Goal: Information Seeking & Learning: Learn about a topic

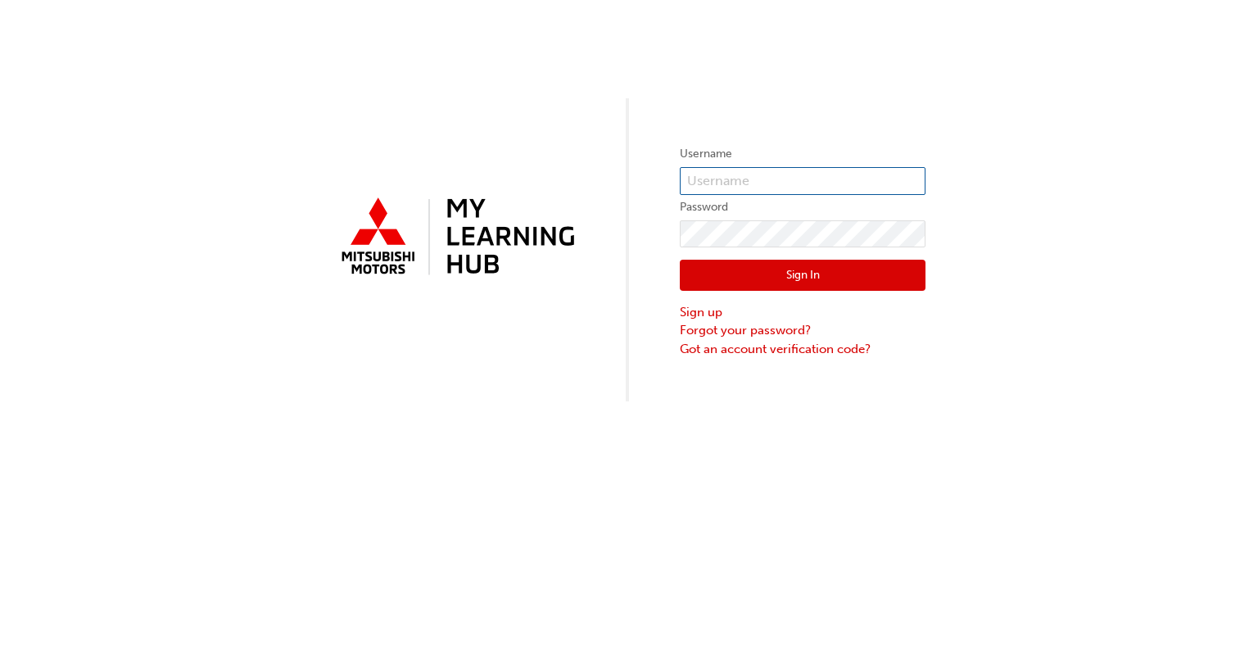
type input "0005540245"
click at [787, 269] on button "Sign In" at bounding box center [803, 275] width 246 height 31
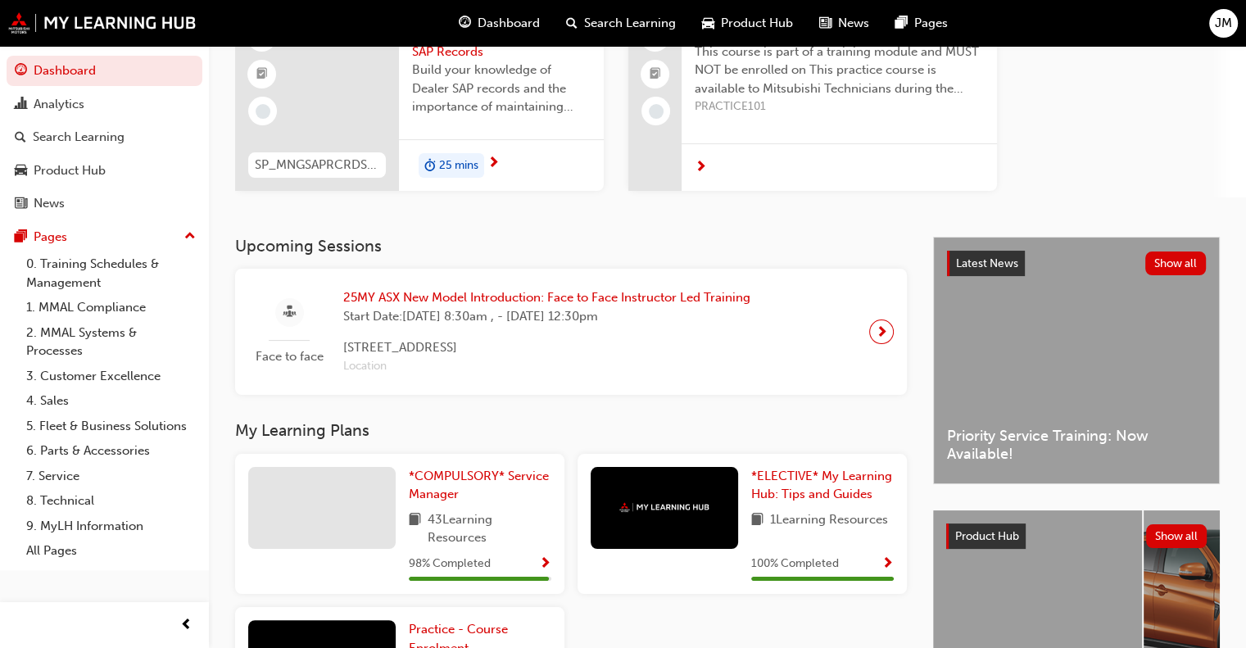
scroll to position [82, 0]
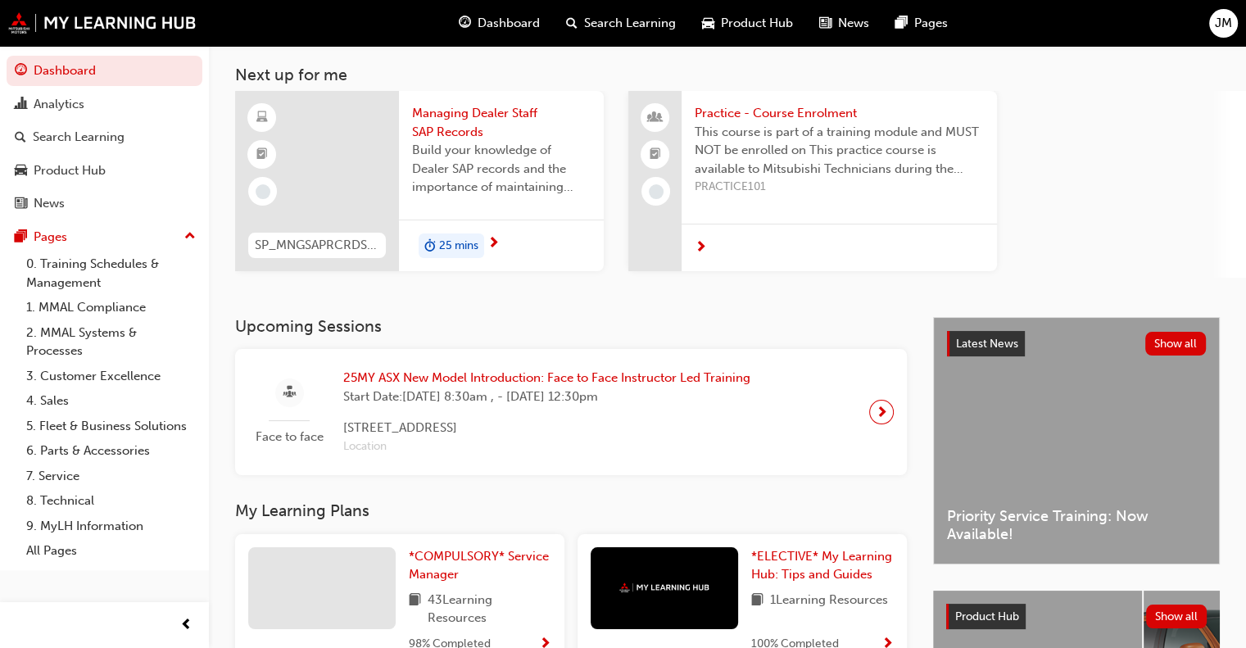
click at [1219, 24] on span "JM" at bounding box center [1223, 23] width 17 height 19
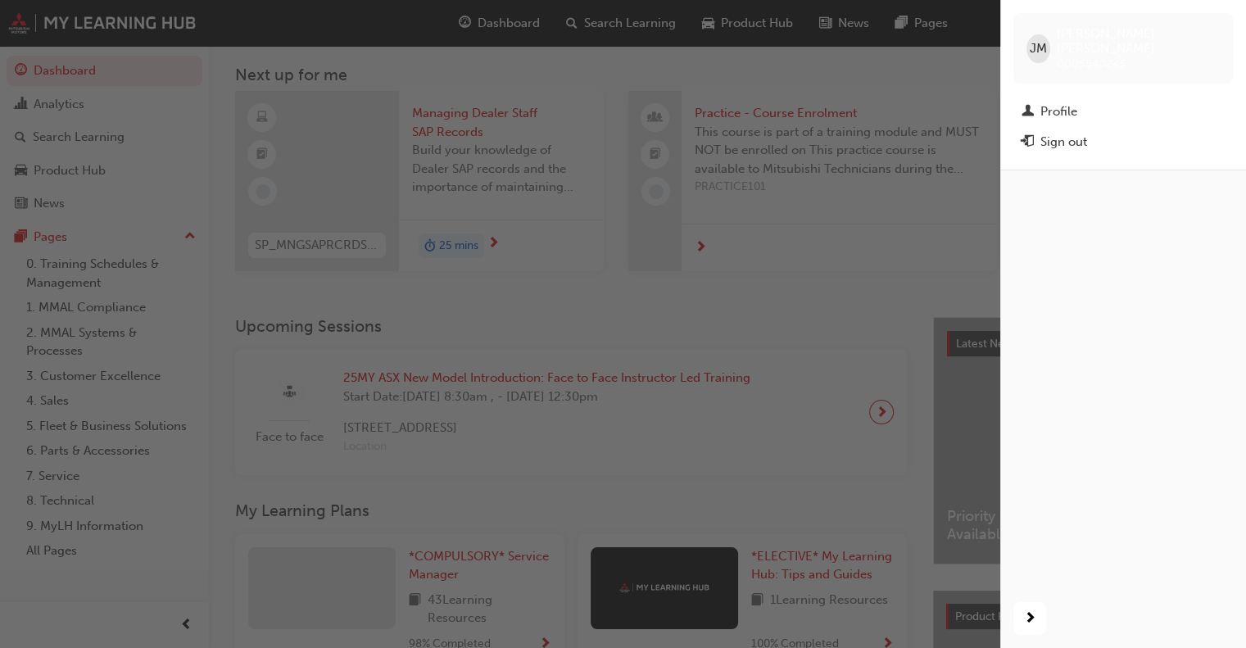
click at [1045, 46] on span "JM" at bounding box center [1037, 48] width 17 height 19
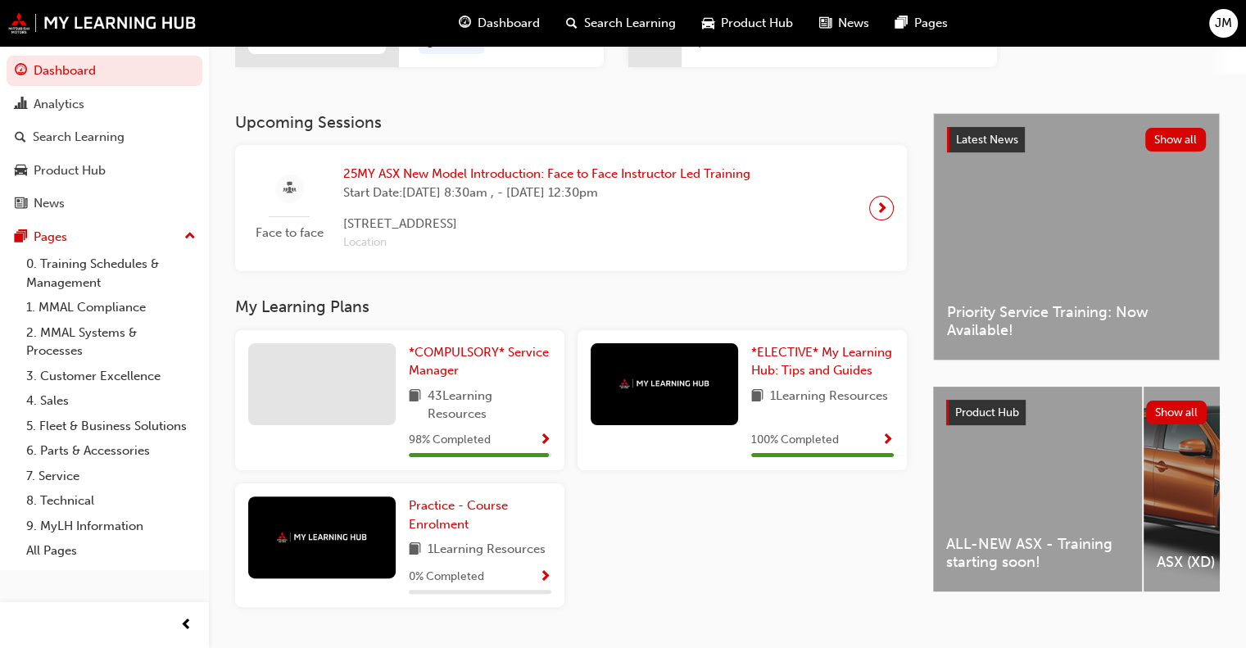
scroll to position [324, 0]
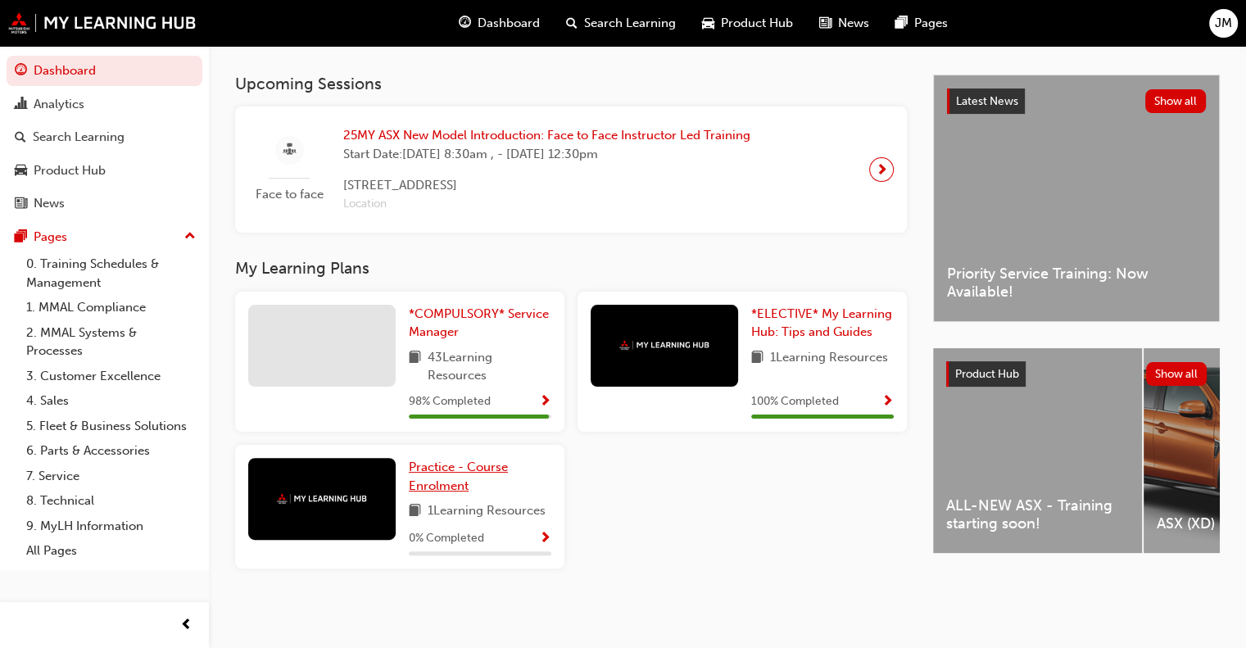
click at [443, 470] on span "Practice - Course Enrolment" at bounding box center [458, 476] width 99 height 34
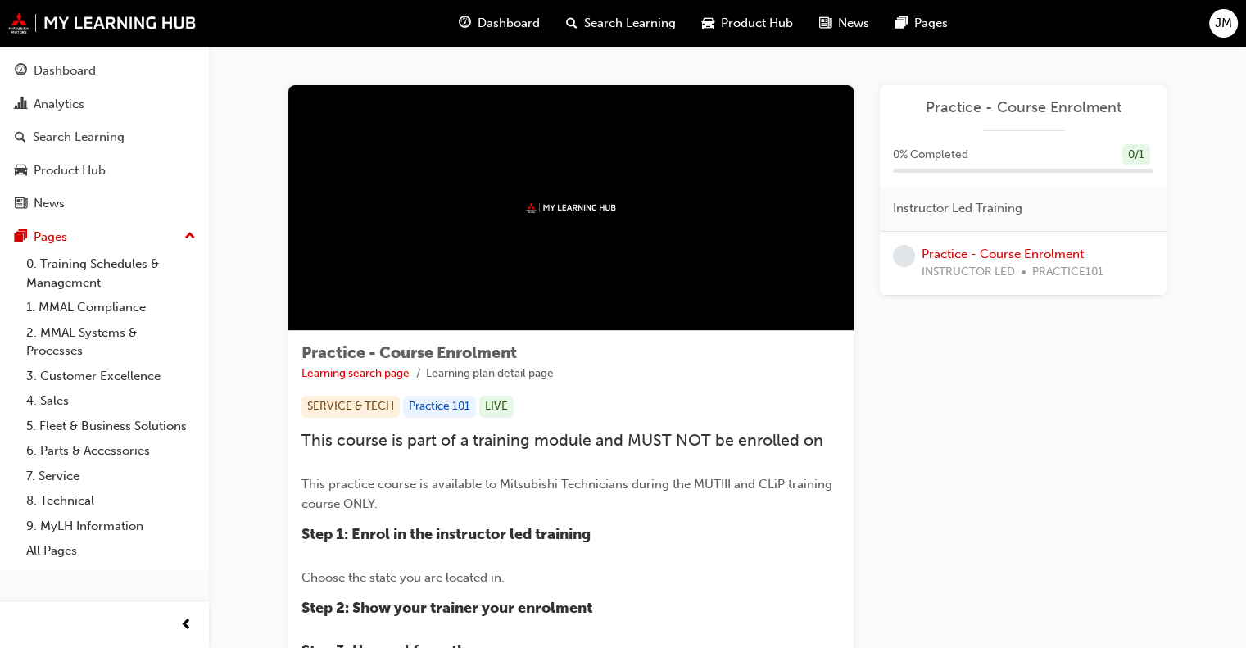
click at [525, 25] on span "Dashboard" at bounding box center [508, 23] width 62 height 19
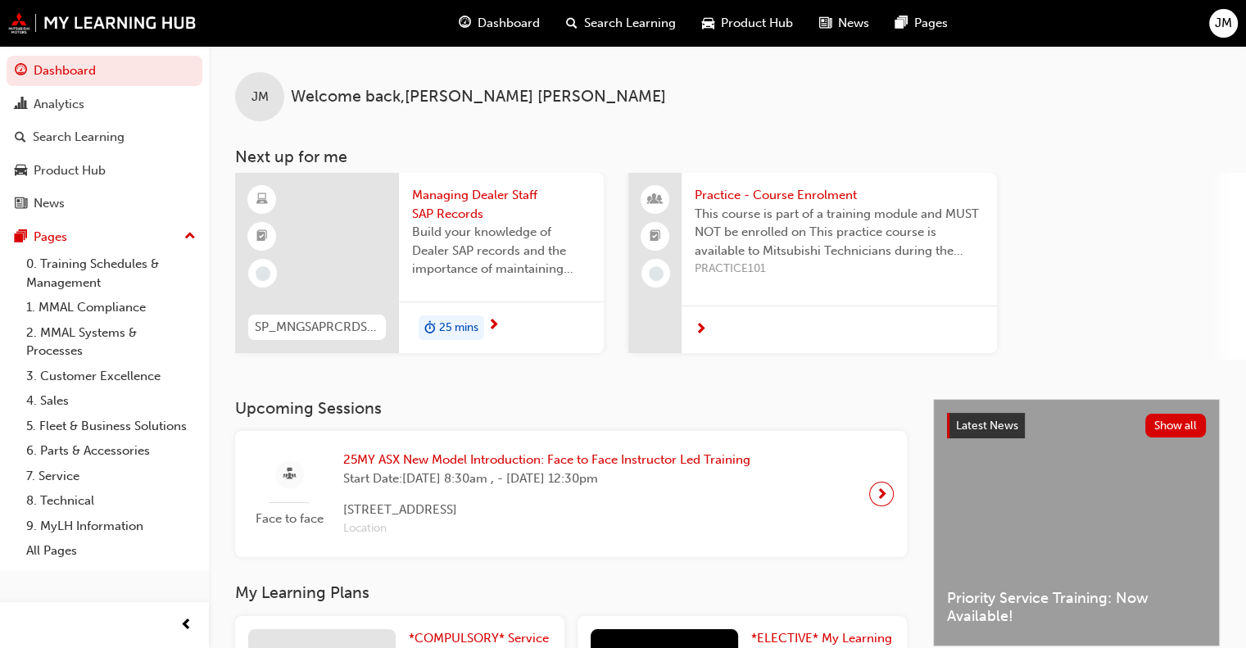
click at [821, 502] on div "Face to face 25MY ASX New Model Introduction: Face to Face Instructor Led Train…" at bounding box center [570, 494] width 645 height 100
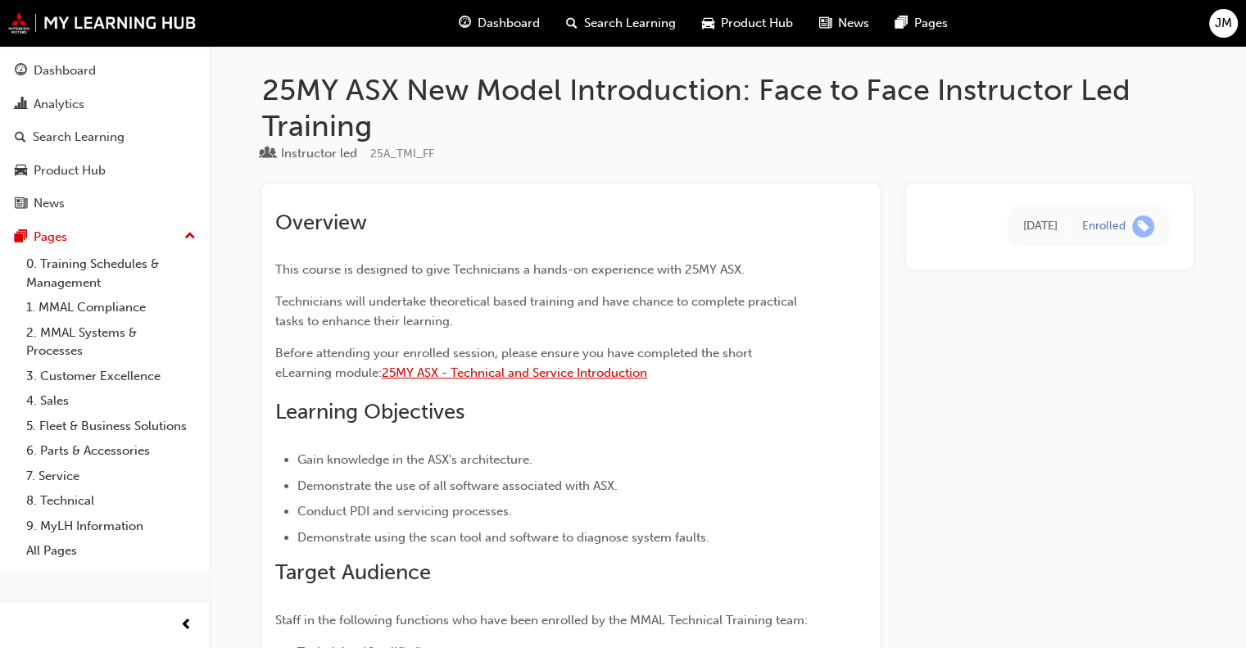
click at [469, 373] on span "25MY ASX - Technical and Service Introduction" at bounding box center [514, 372] width 265 height 15
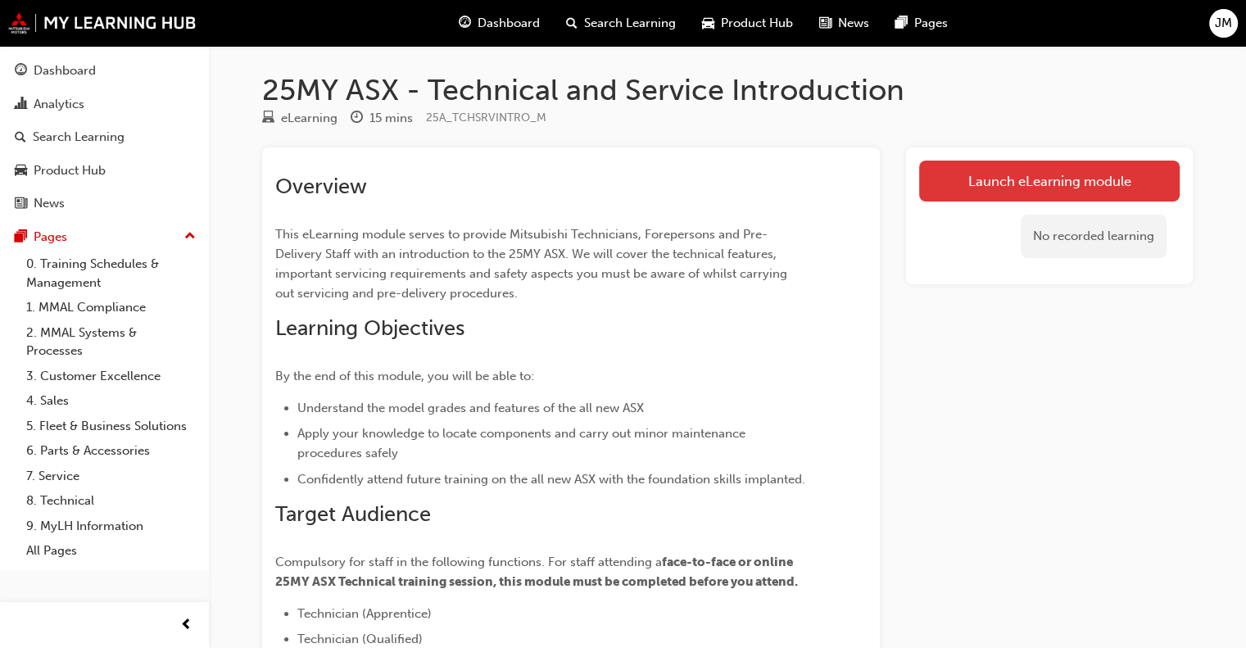
click at [992, 186] on link "Launch eLearning module" at bounding box center [1049, 181] width 260 height 41
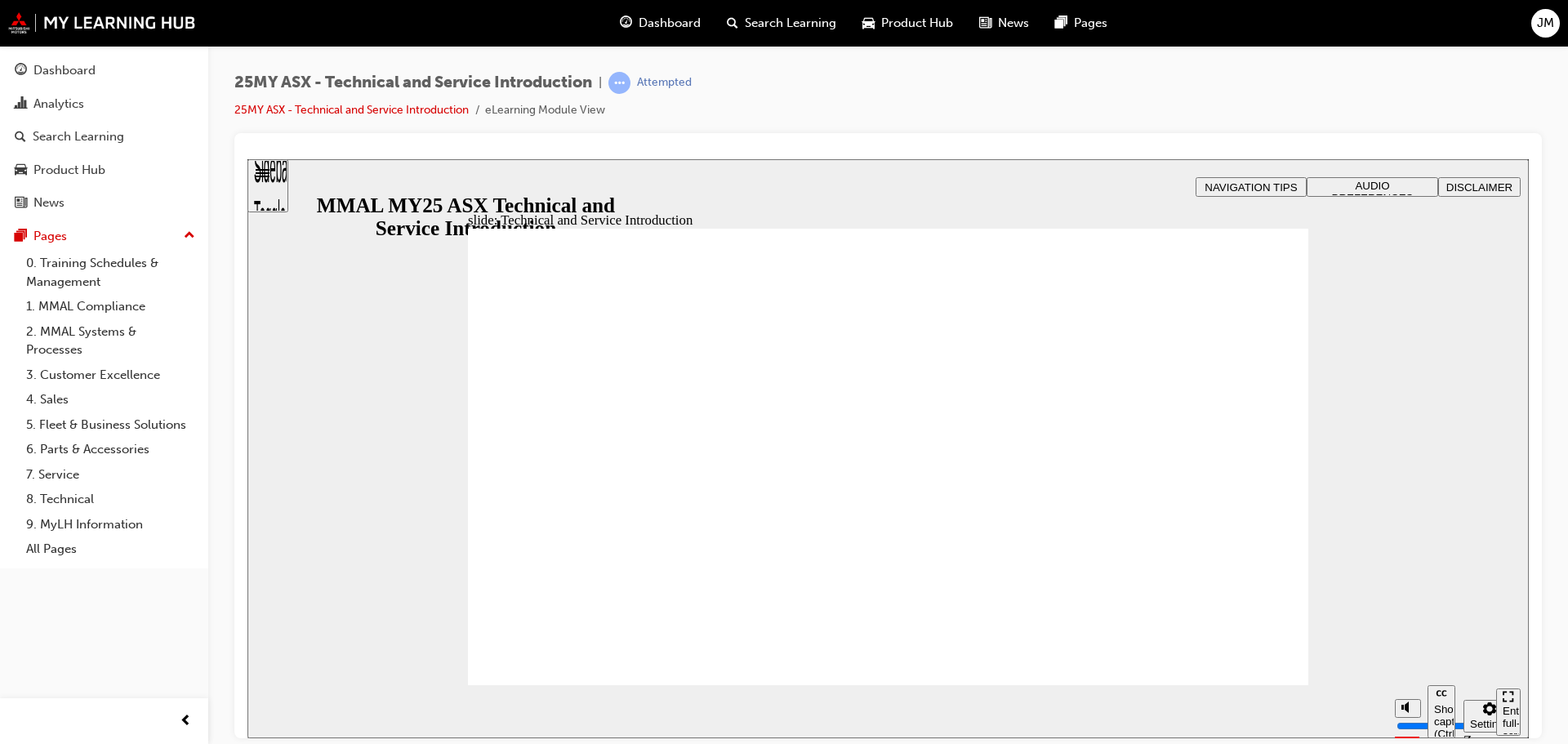
click at [1254, 94] on div "25MY ASX - Technical and Service Introduction | Attempted 25MY ASX - Technical …" at bounding box center [888, 102] width 1308 height 61
drag, startPoint x: 1445, startPoint y: 646, endPoint x: 1446, endPoint y: 611, distance: 35.0
type input "10"
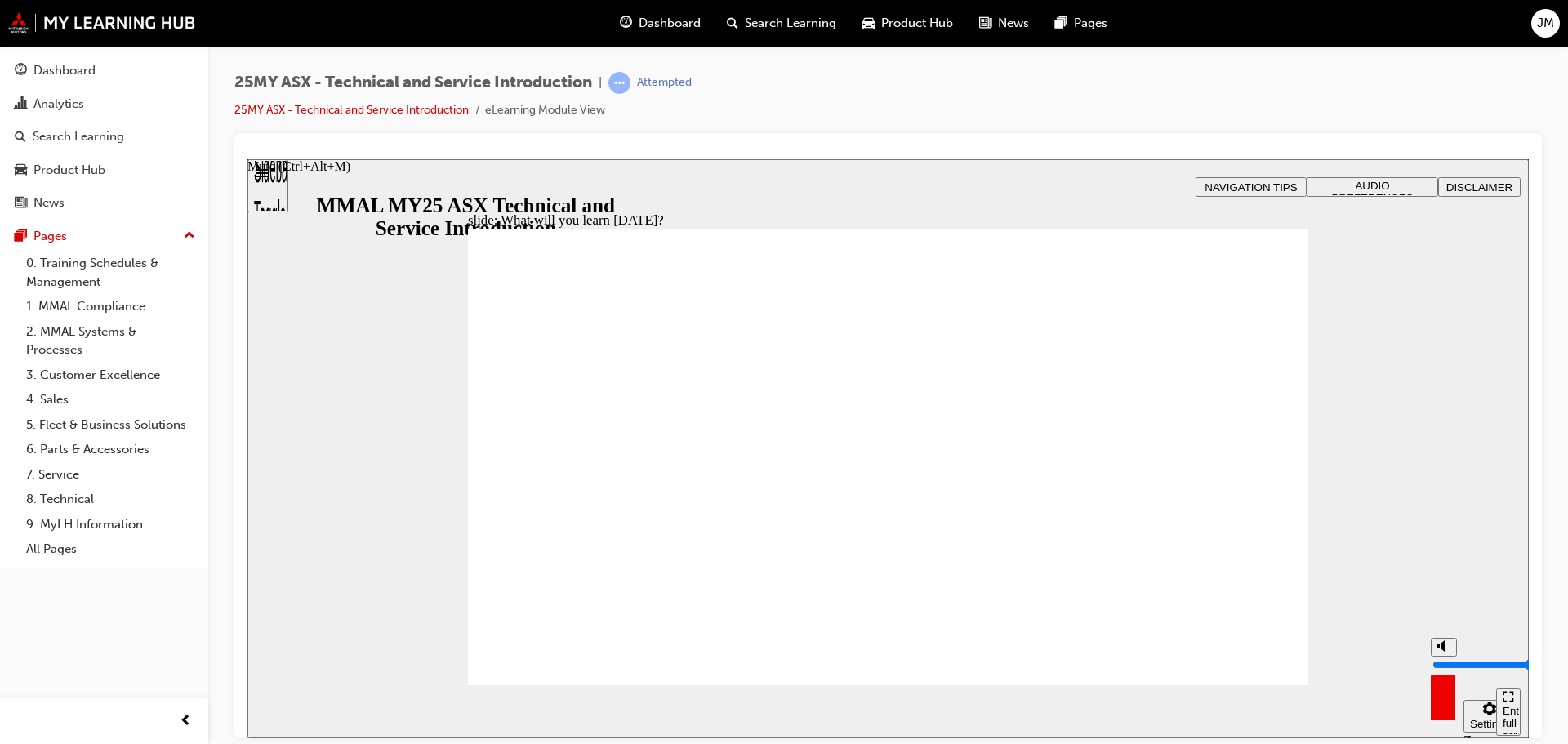
click at [1254, 645] on input "volume" at bounding box center [1486, 663] width 106 height 13
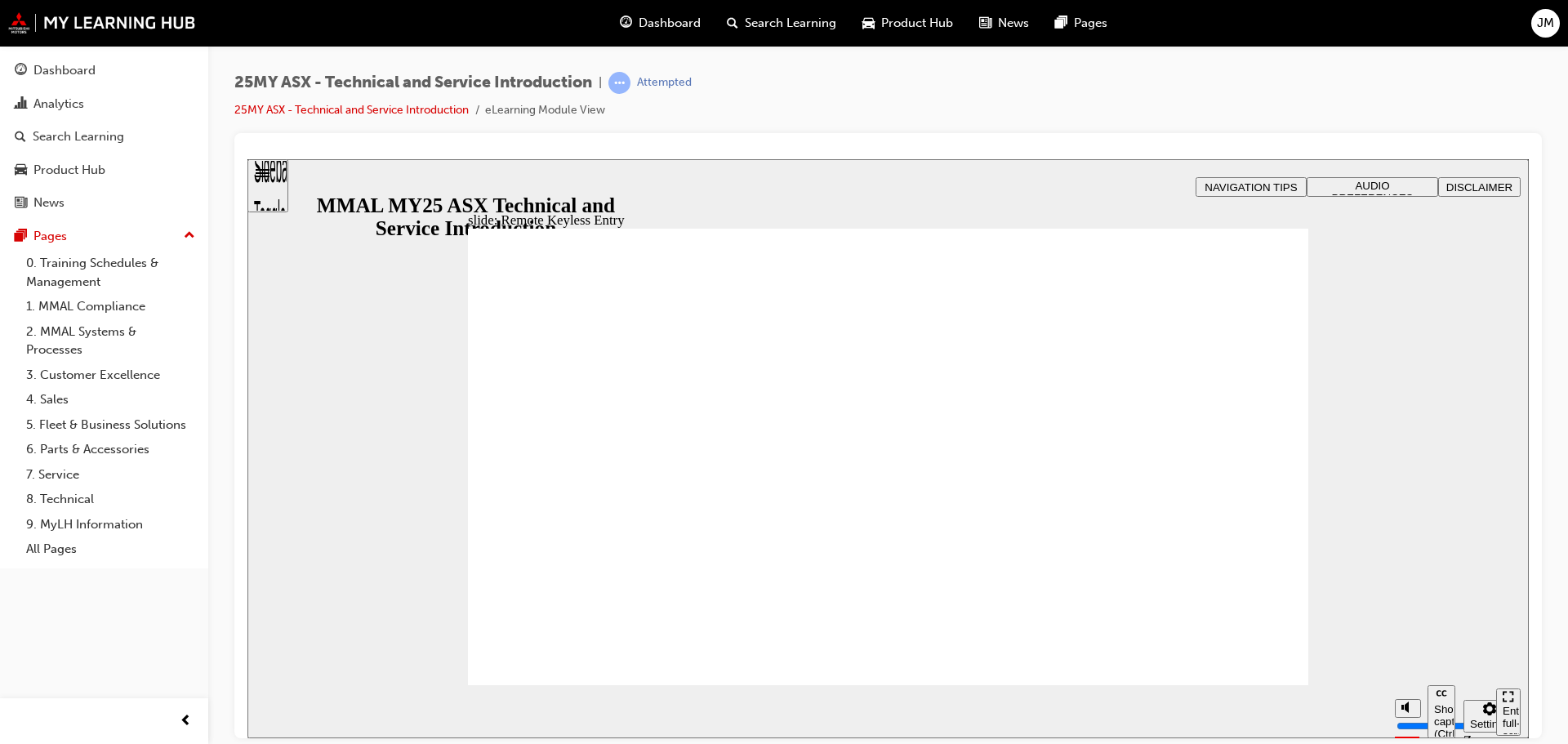
drag, startPoint x: 1130, startPoint y: 578, endPoint x: 1131, endPoint y: 562, distance: 16.0
drag, startPoint x: 941, startPoint y: 615, endPoint x: 869, endPoint y: 568, distance: 86.0
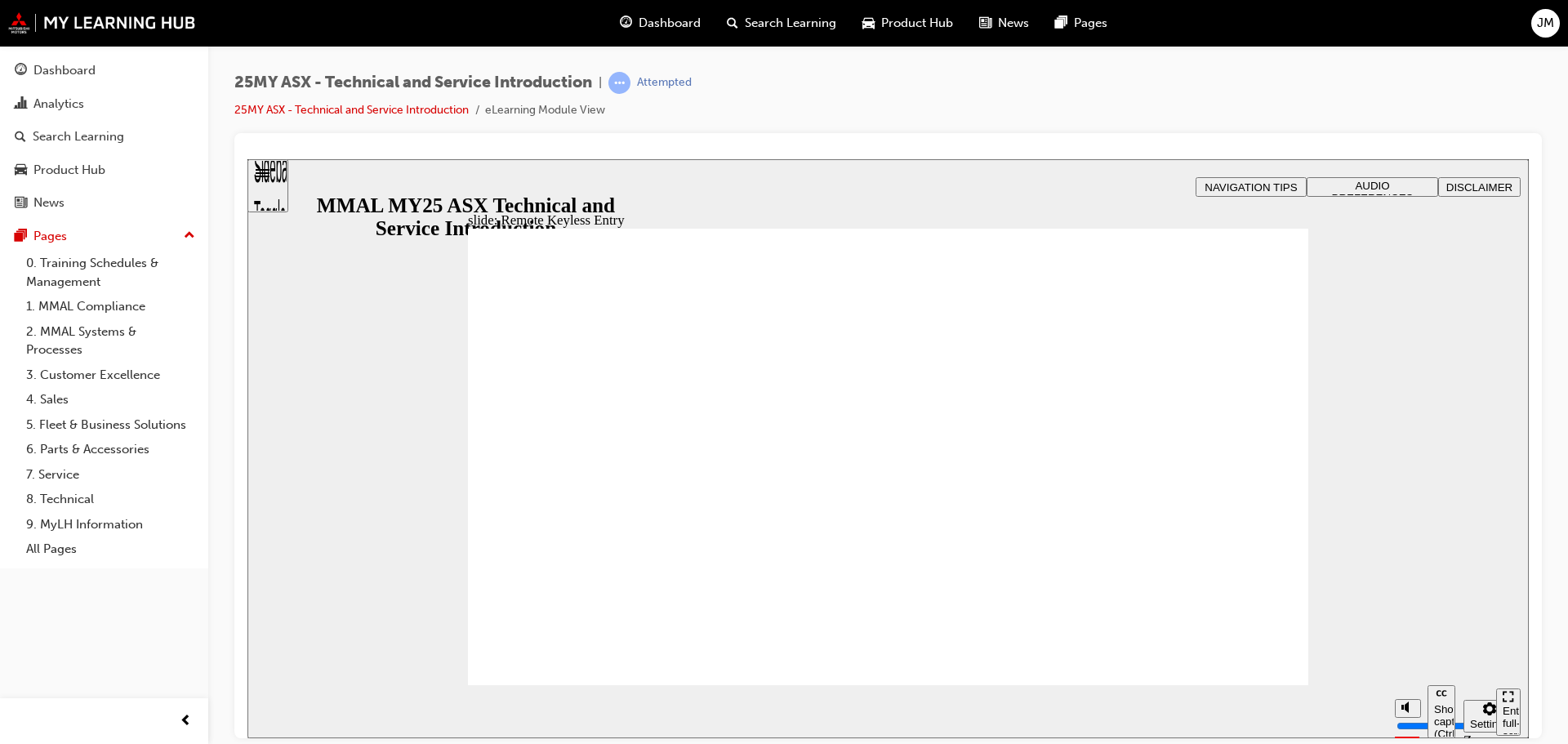
type input "21"
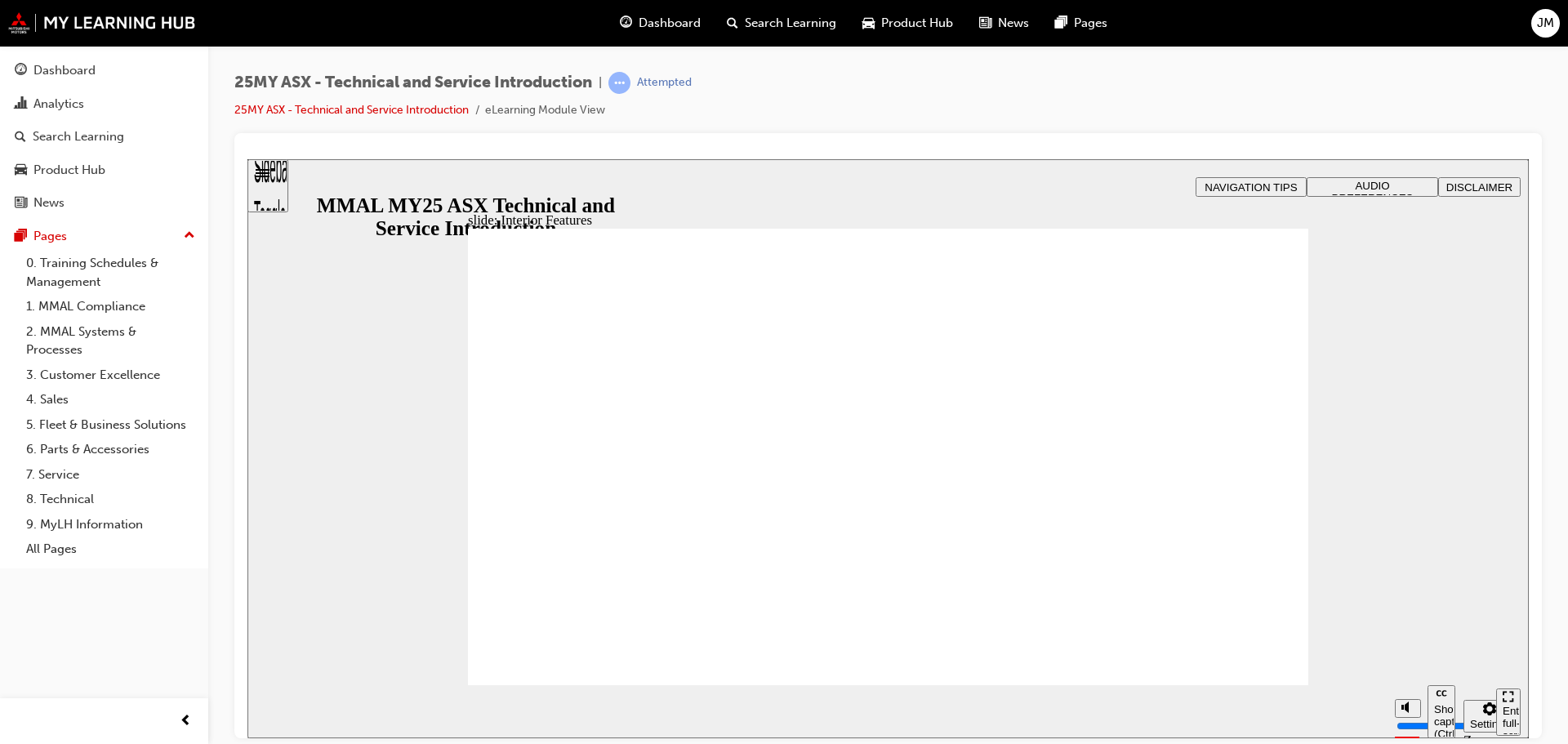
type input "4"
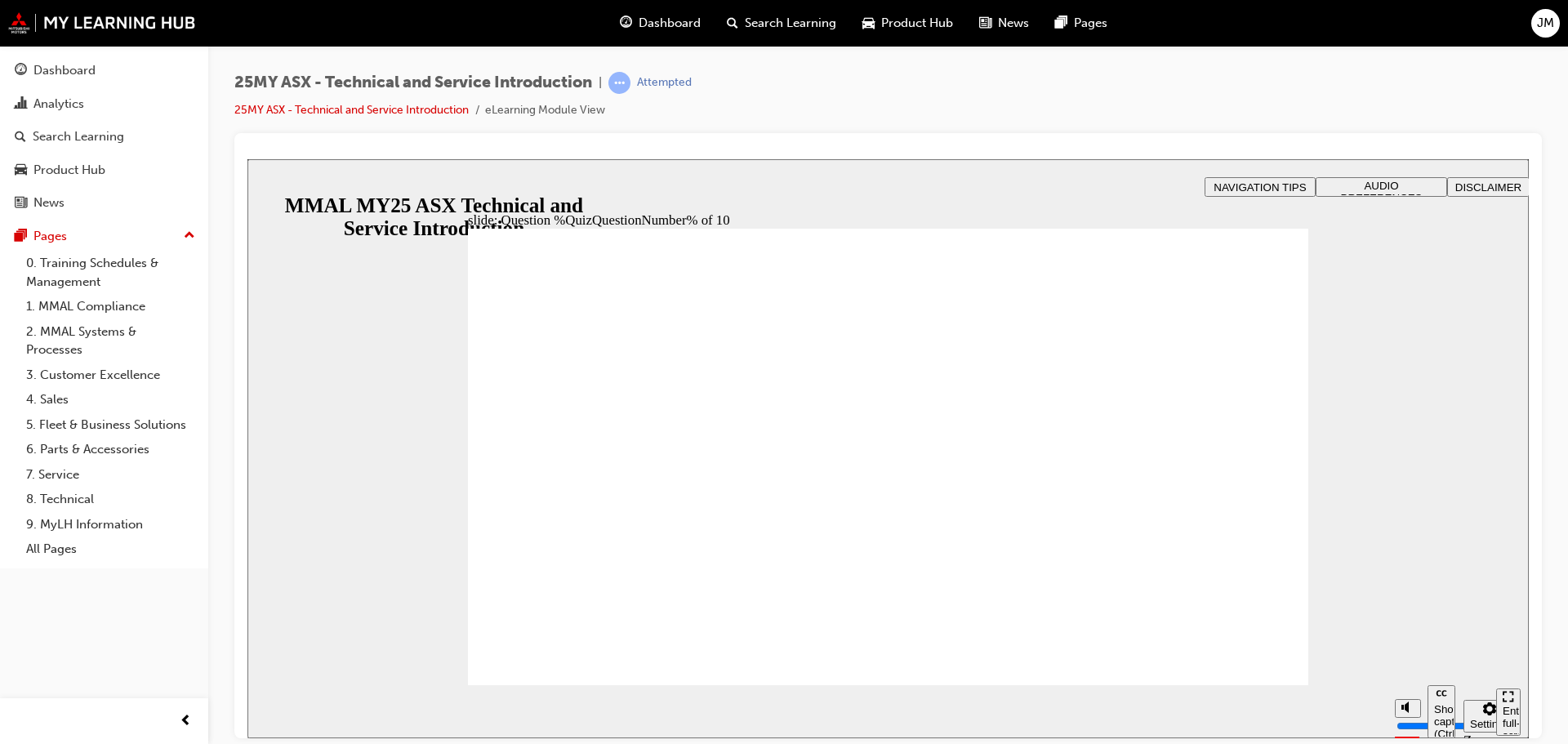
radio input "true"
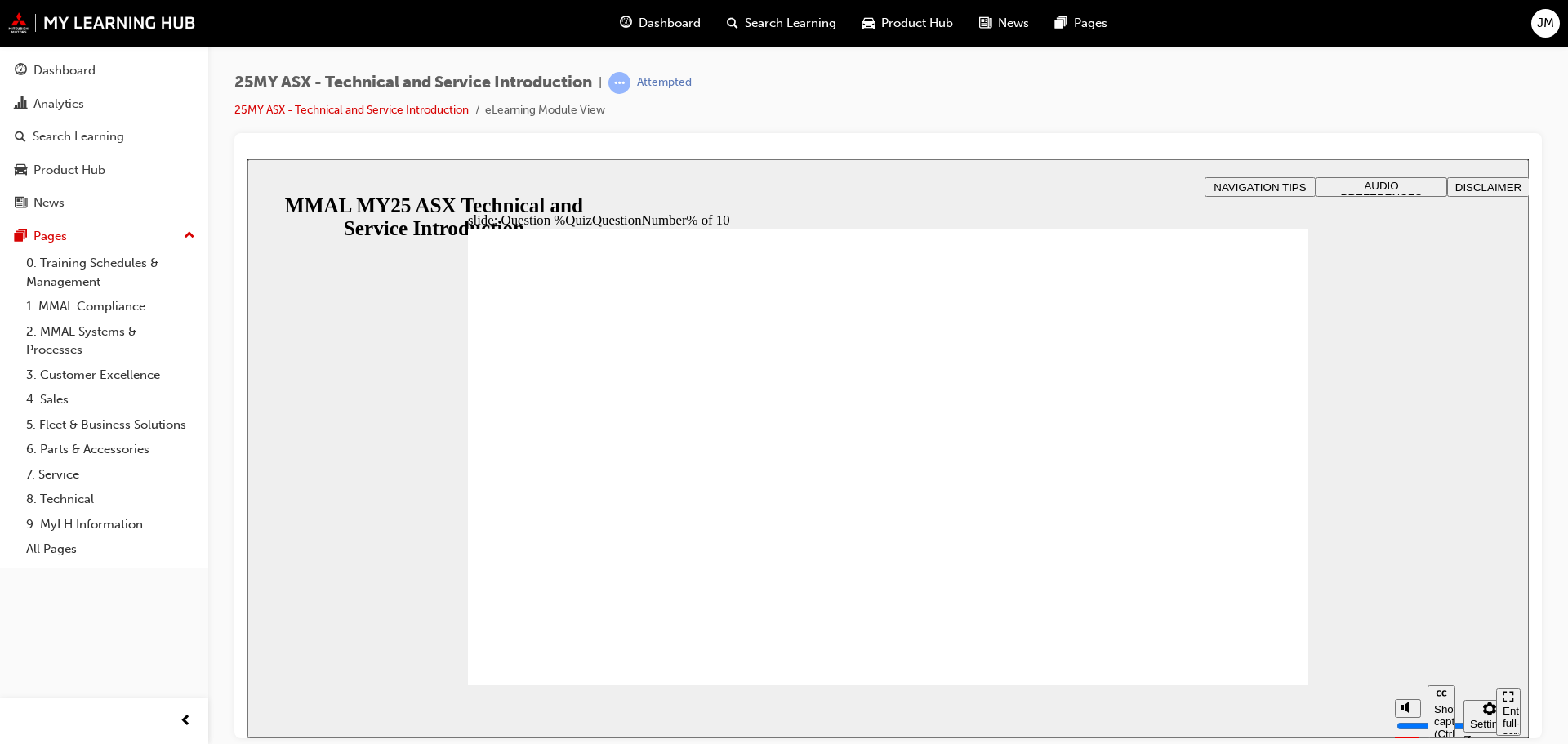
radio input "true"
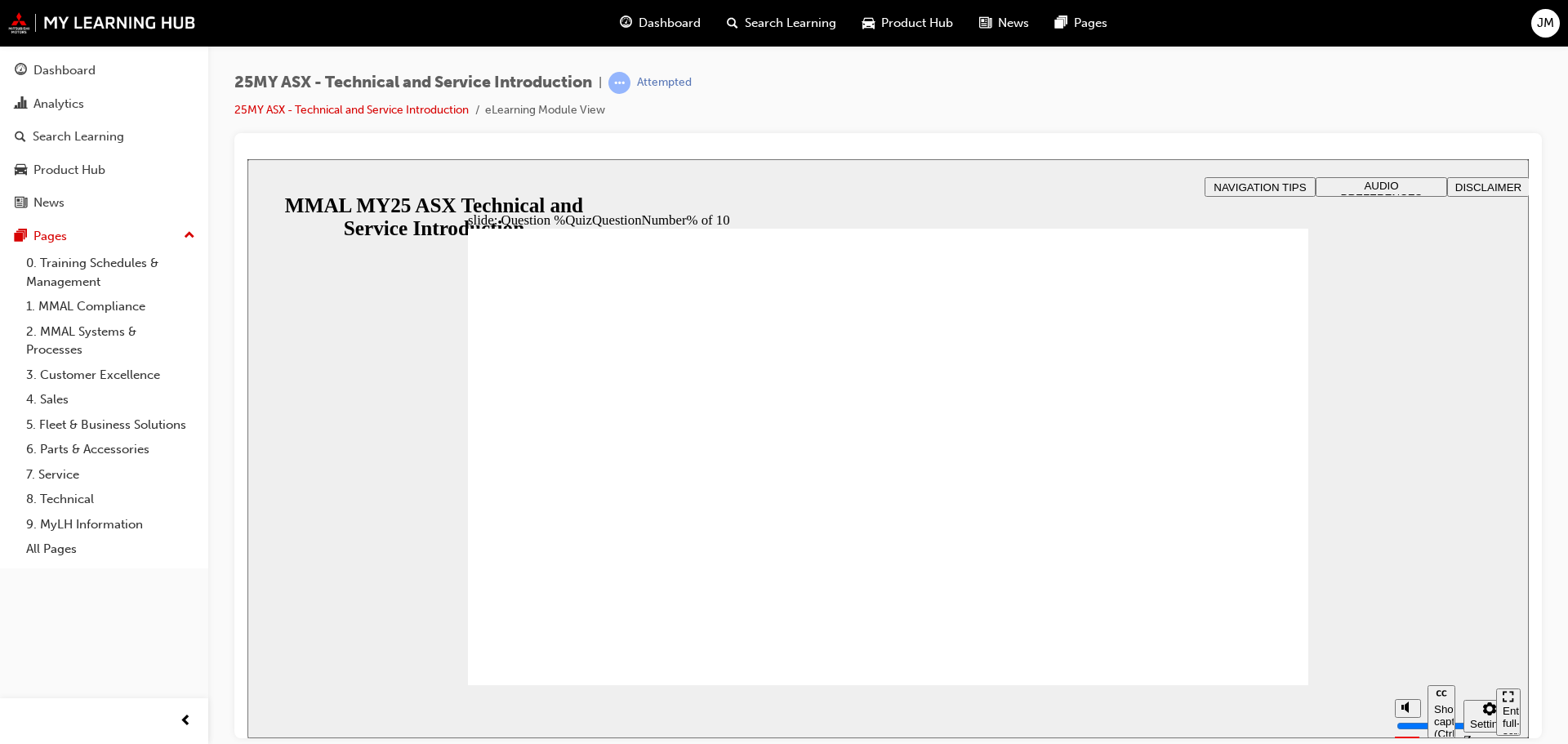
radio input "true"
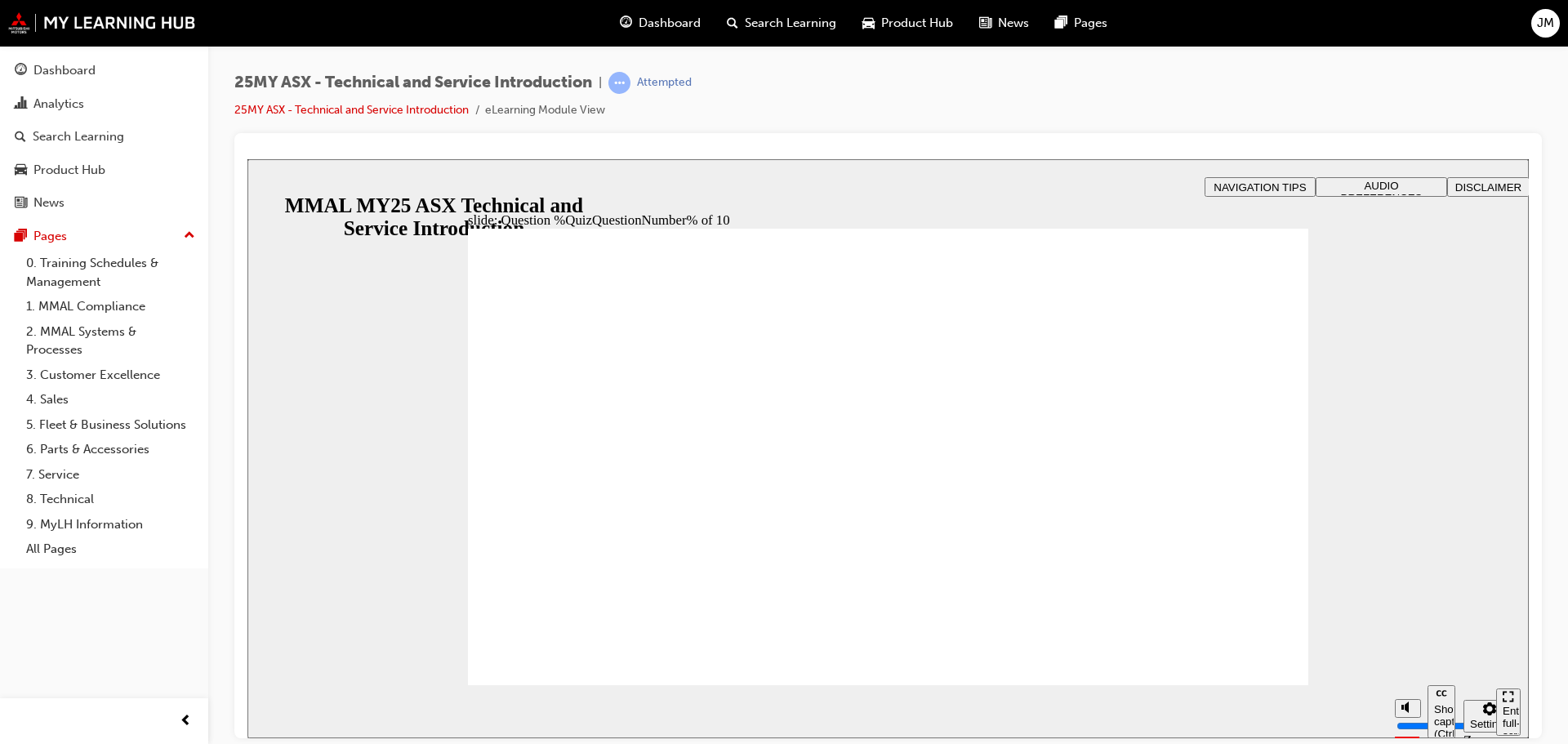
radio input "true"
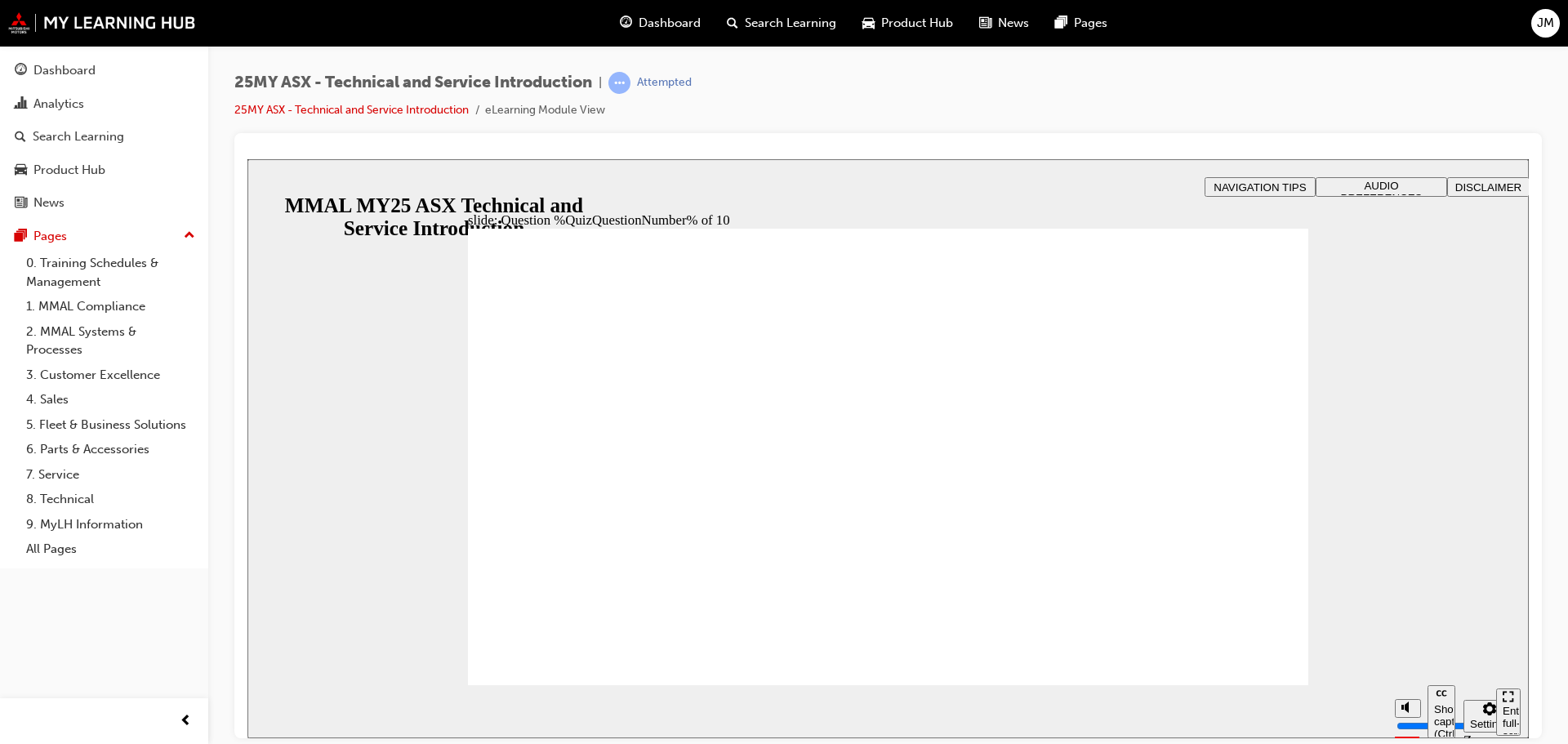
radio input "true"
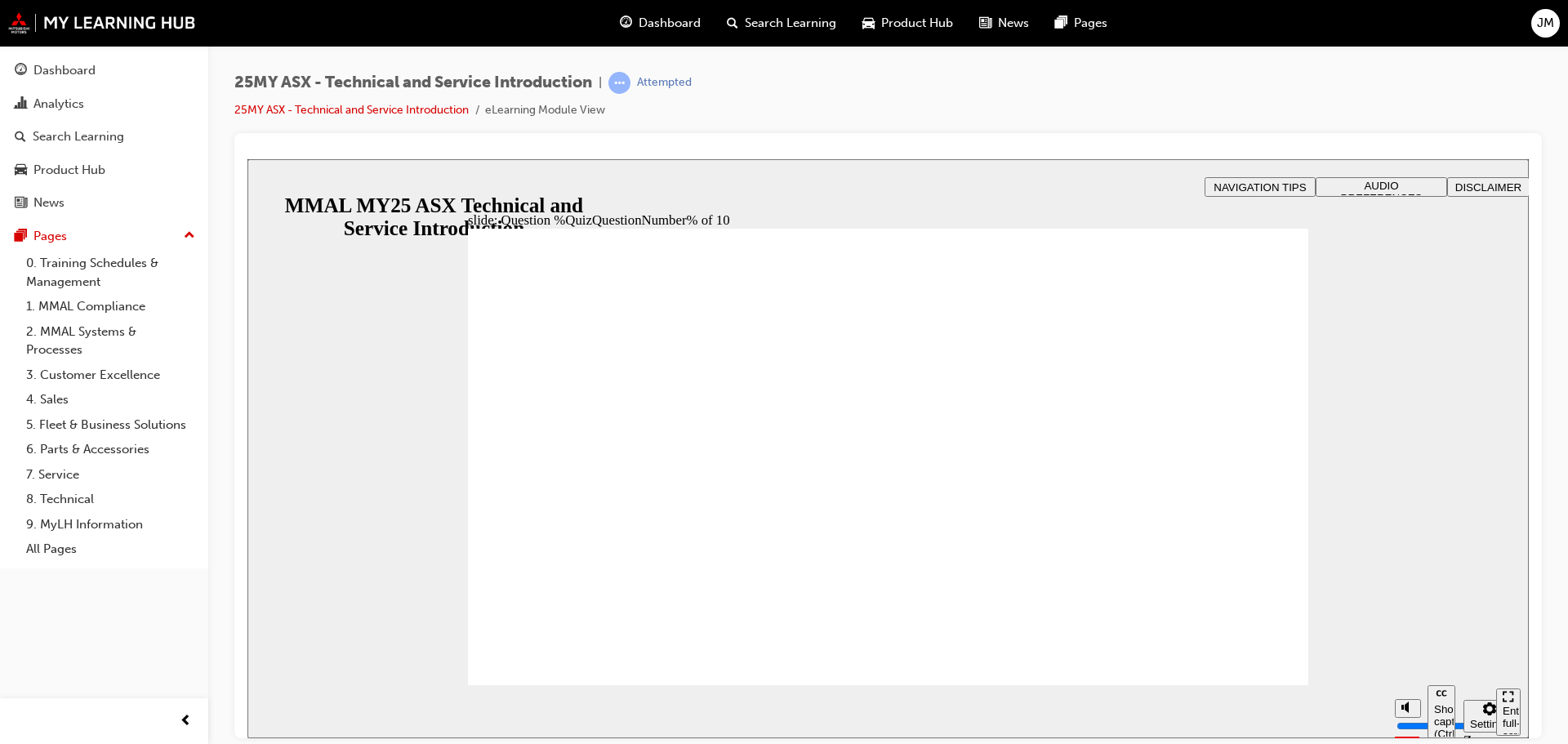
radio input "true"
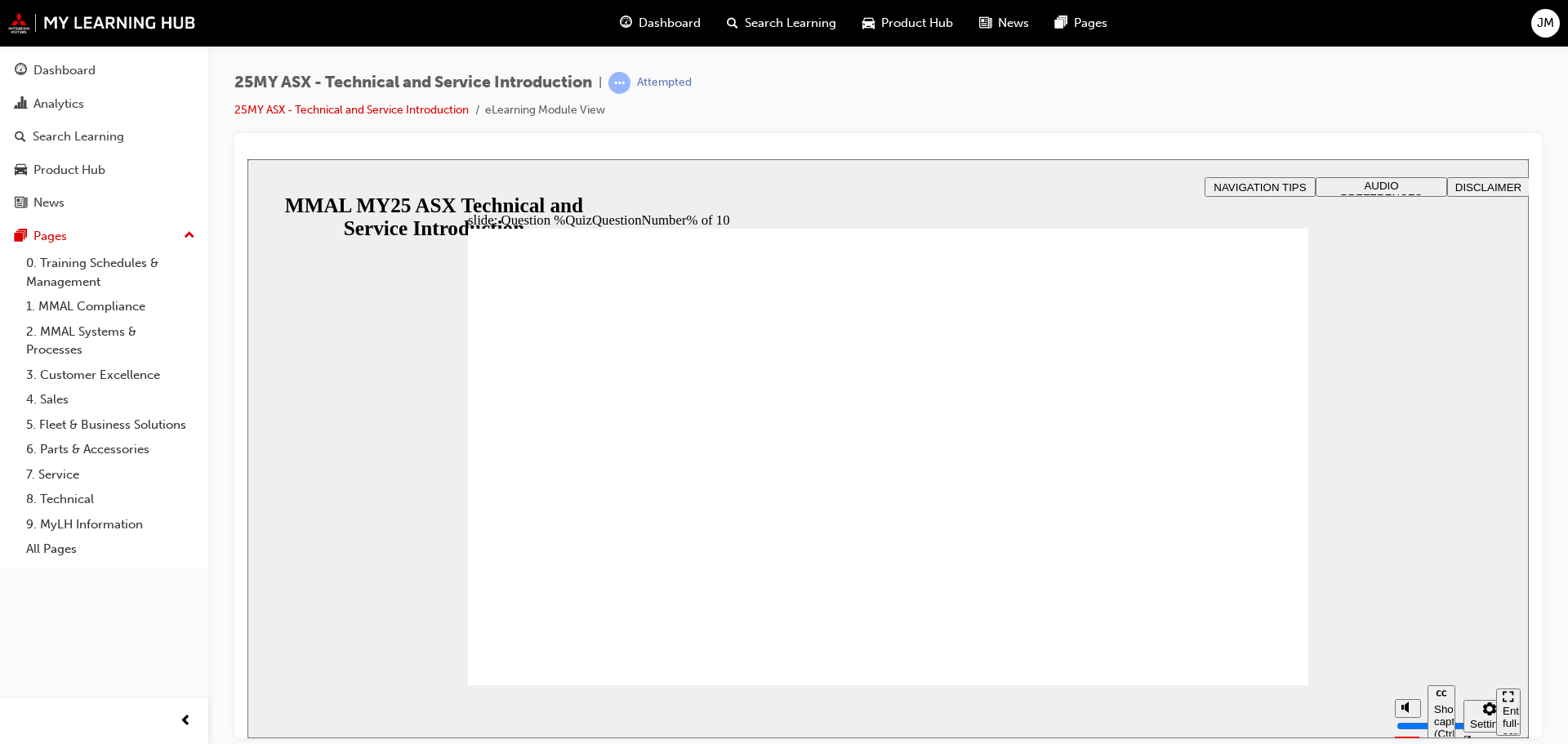
radio input "true"
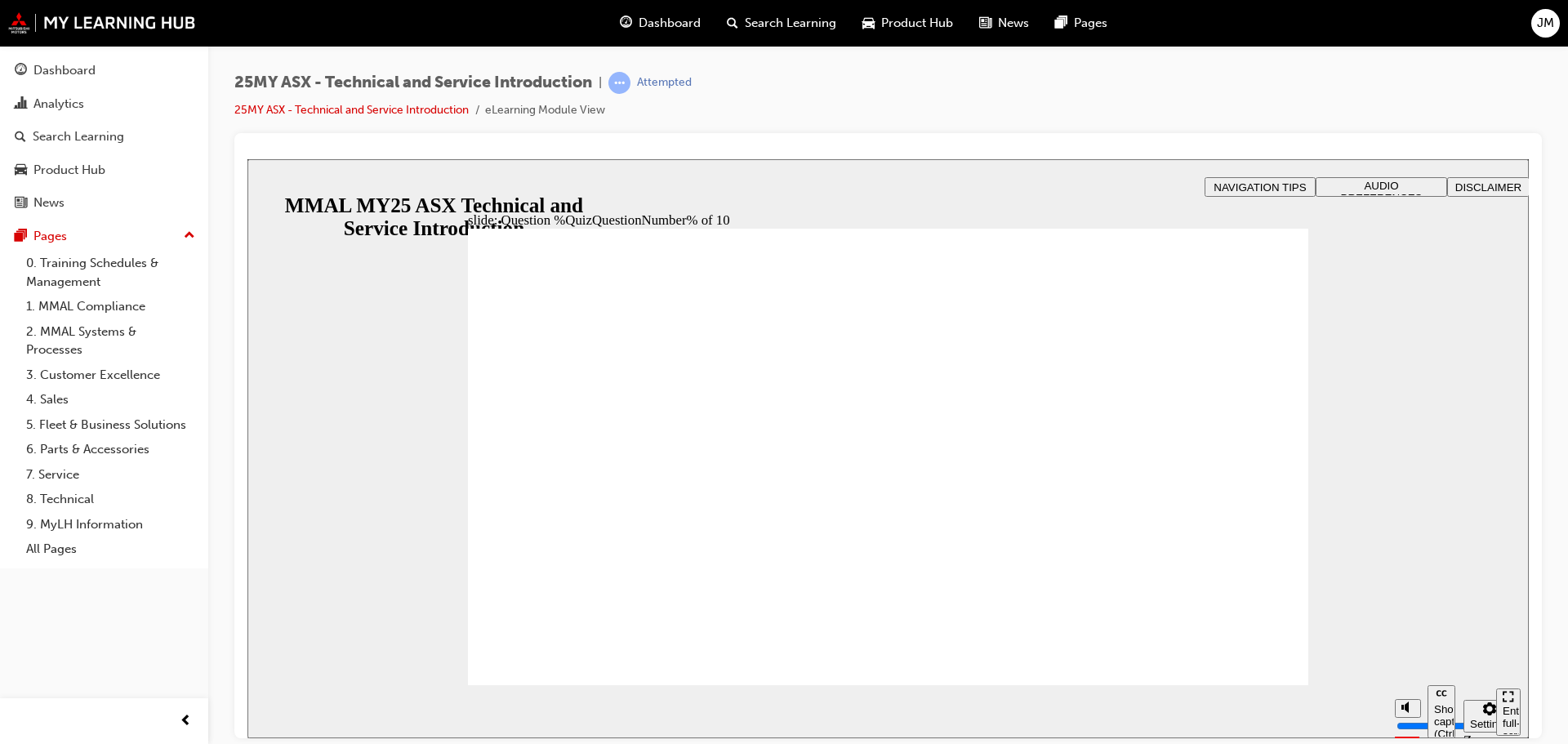
radio input "true"
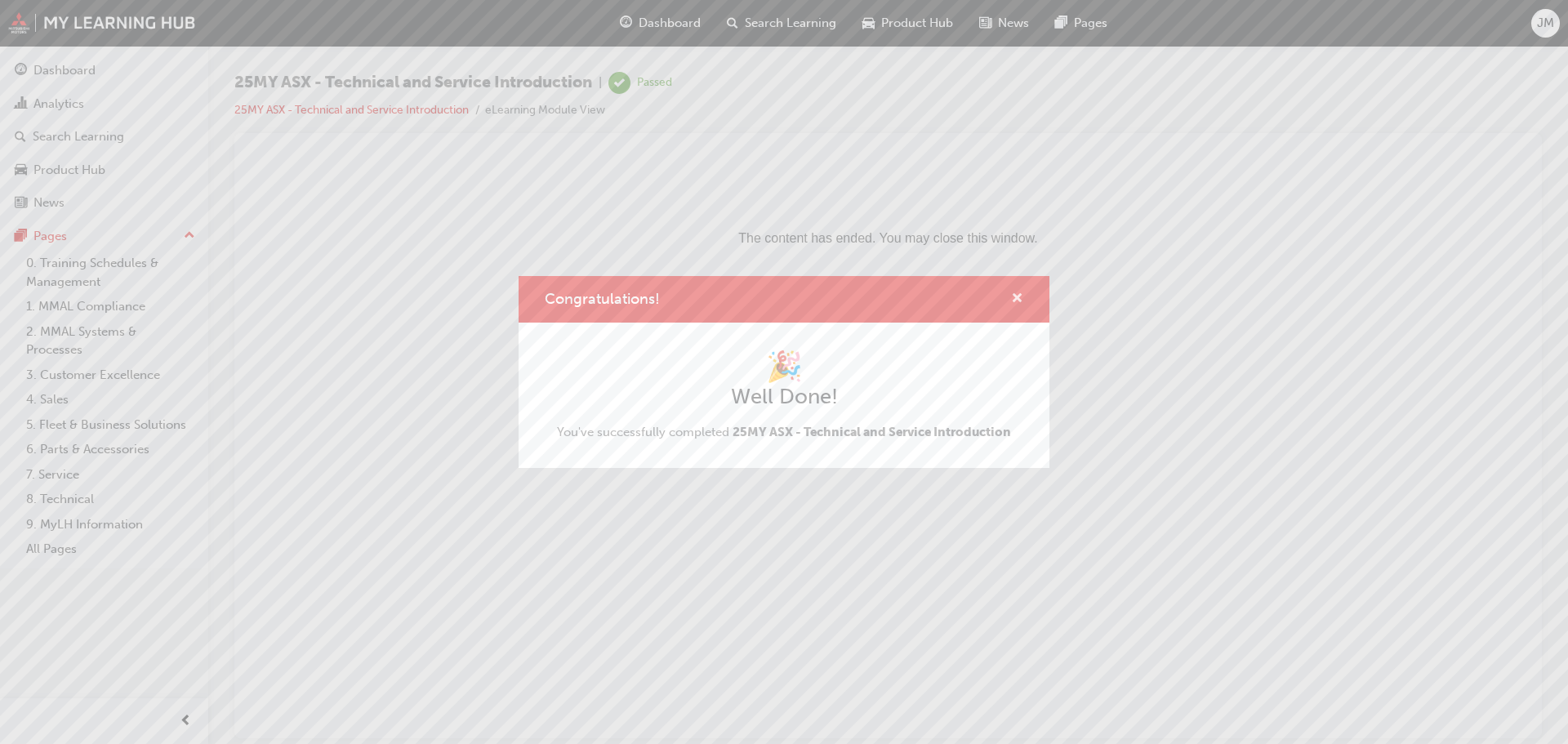
click at [1015, 300] on span "cross-icon" at bounding box center [1017, 299] width 12 height 15
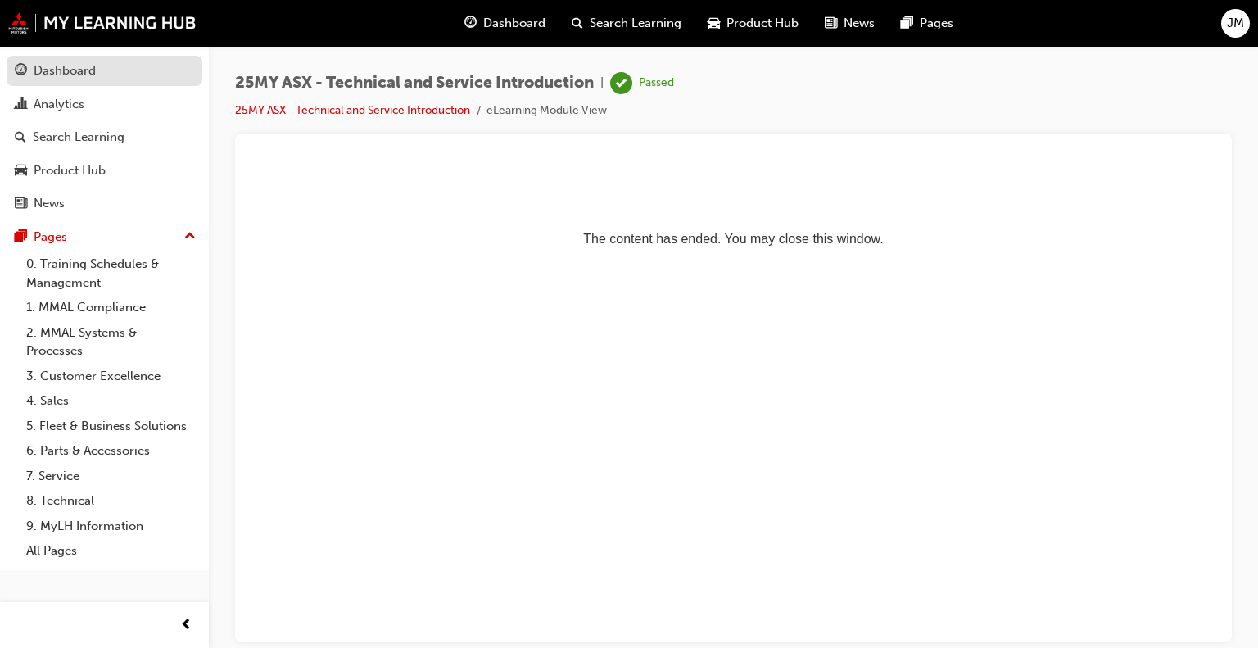
click at [106, 76] on div "Dashboard" at bounding box center [104, 71] width 179 height 20
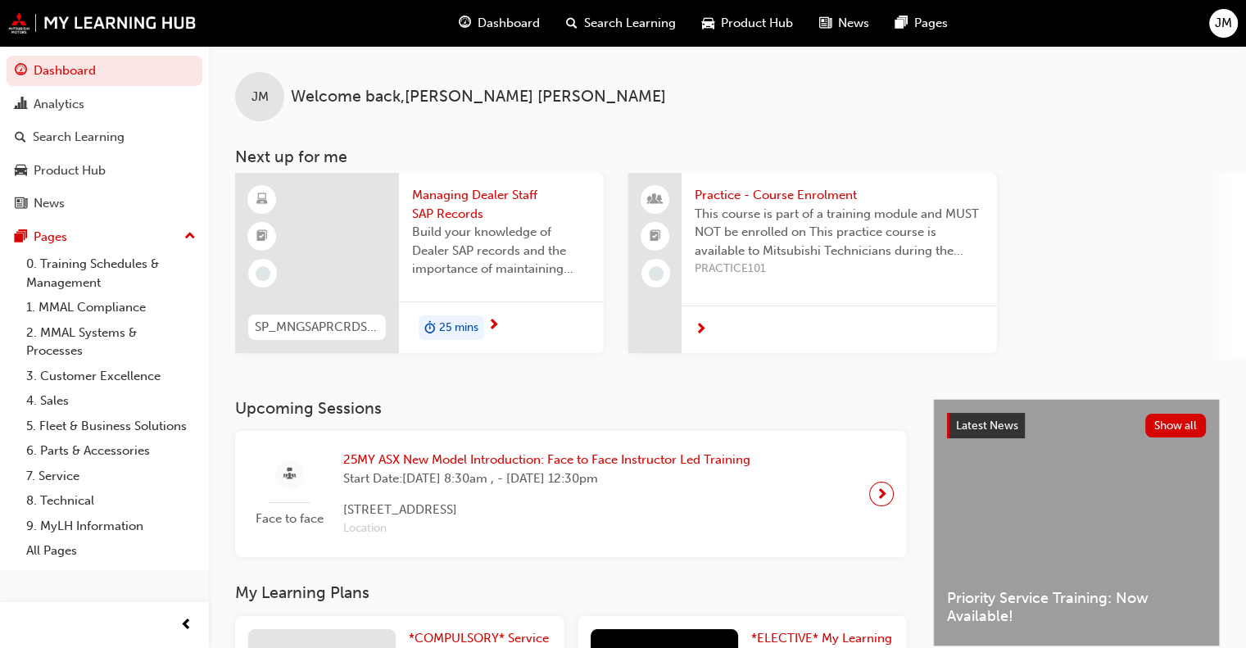
click at [678, 474] on span "Start Date: [DATE] 8:30am , - [DATE] 12:30pm" at bounding box center [546, 478] width 407 height 19
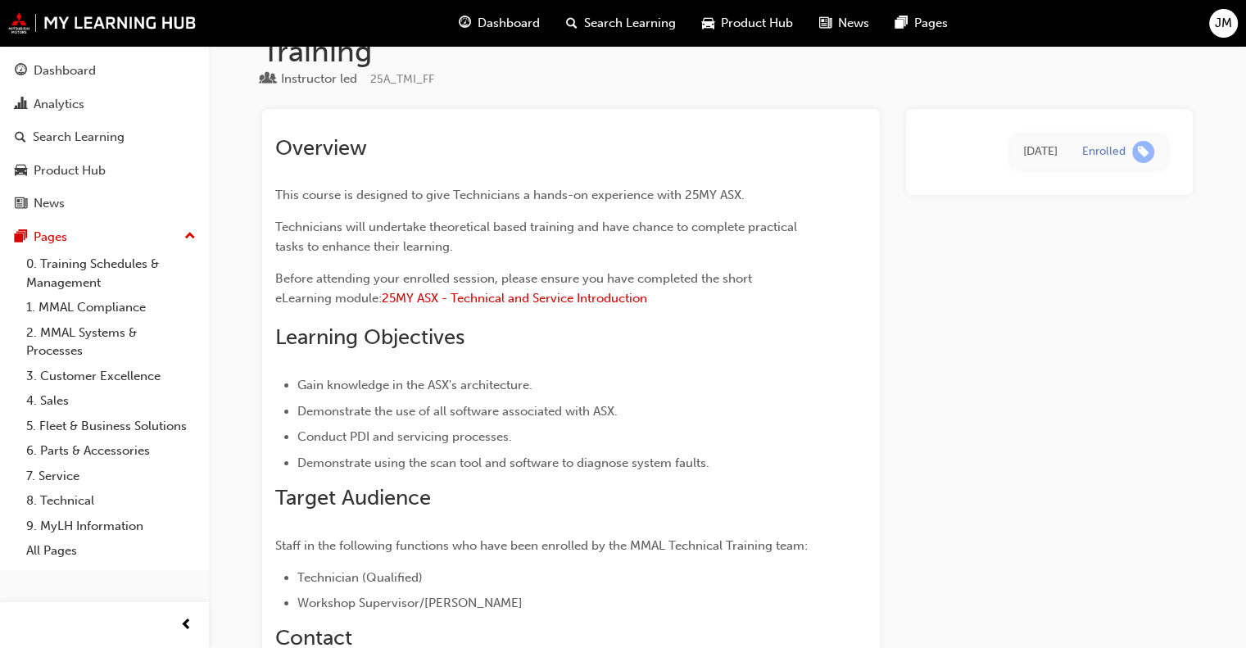
scroll to position [164, 0]
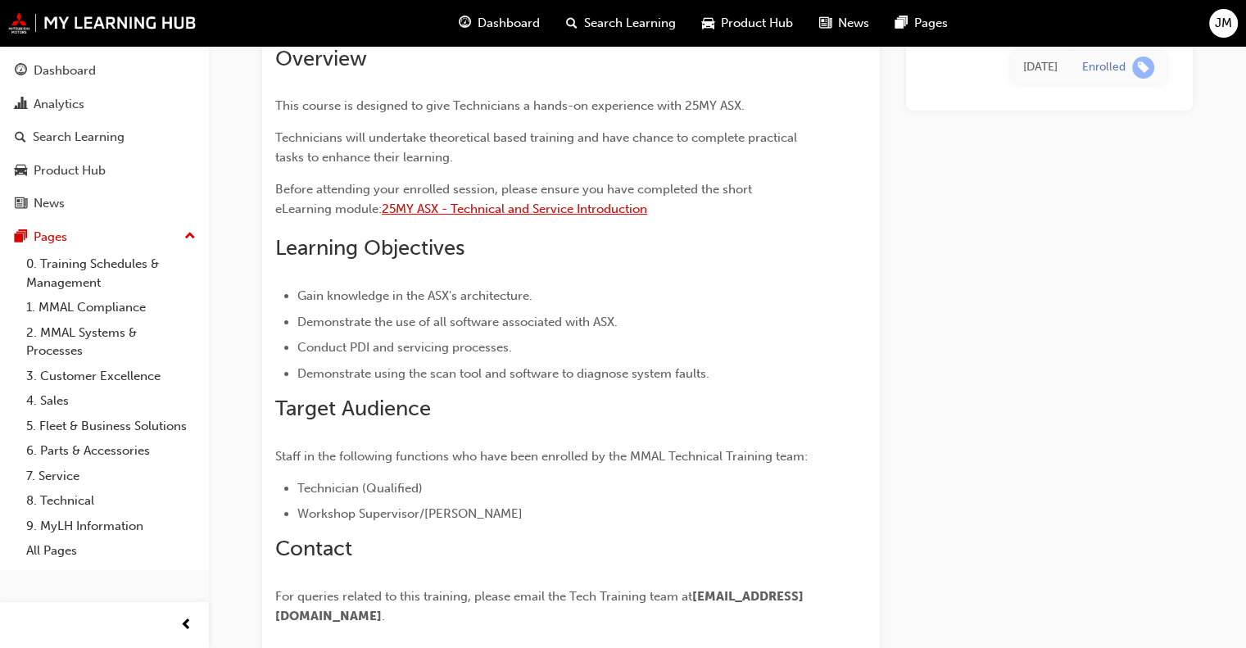
click at [627, 210] on span "25MY ASX - Technical and Service Introduction" at bounding box center [514, 208] width 265 height 15
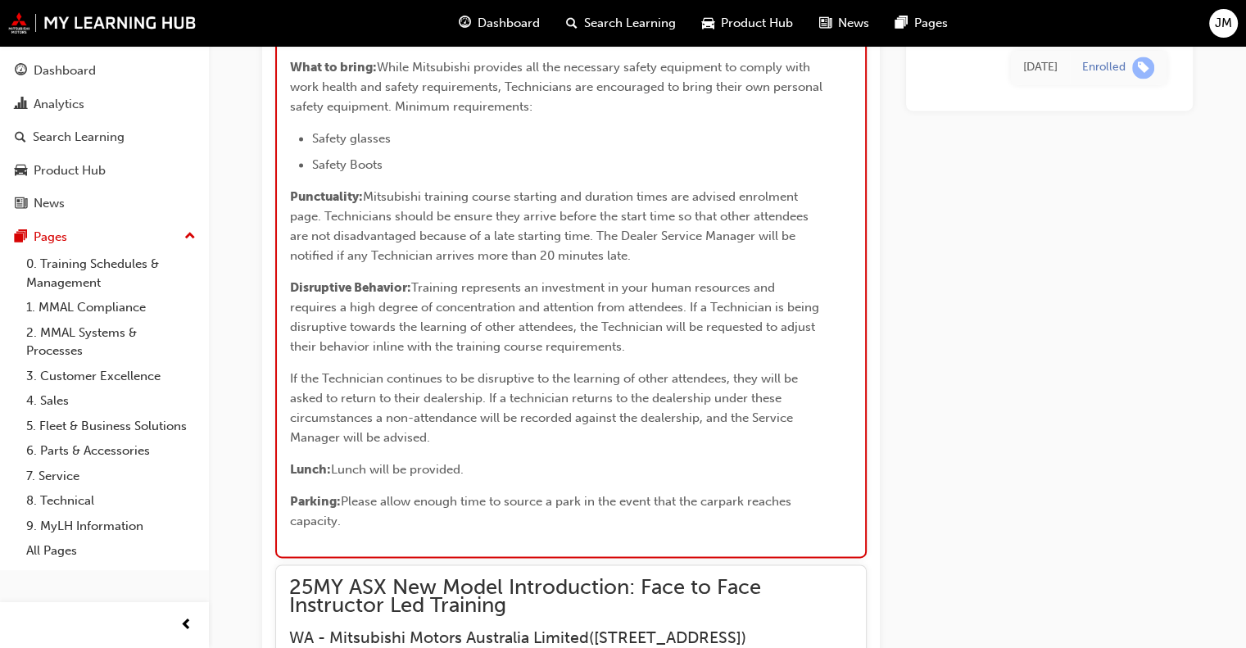
scroll to position [2539, 0]
